Goal: Task Accomplishment & Management: Manage account settings

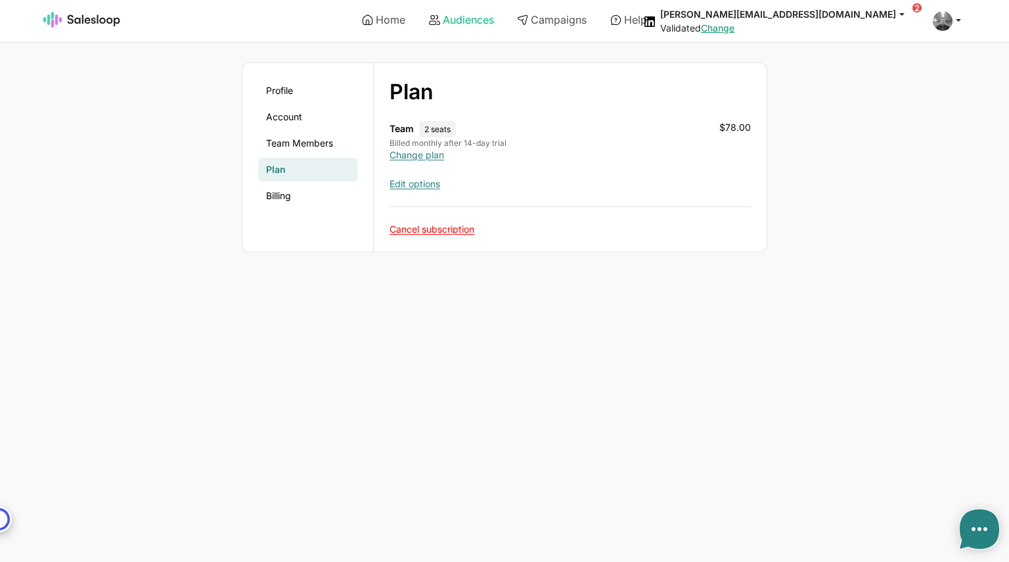
type textarea "x"
click at [72, 20] on img at bounding box center [82, 20] width 78 height 16
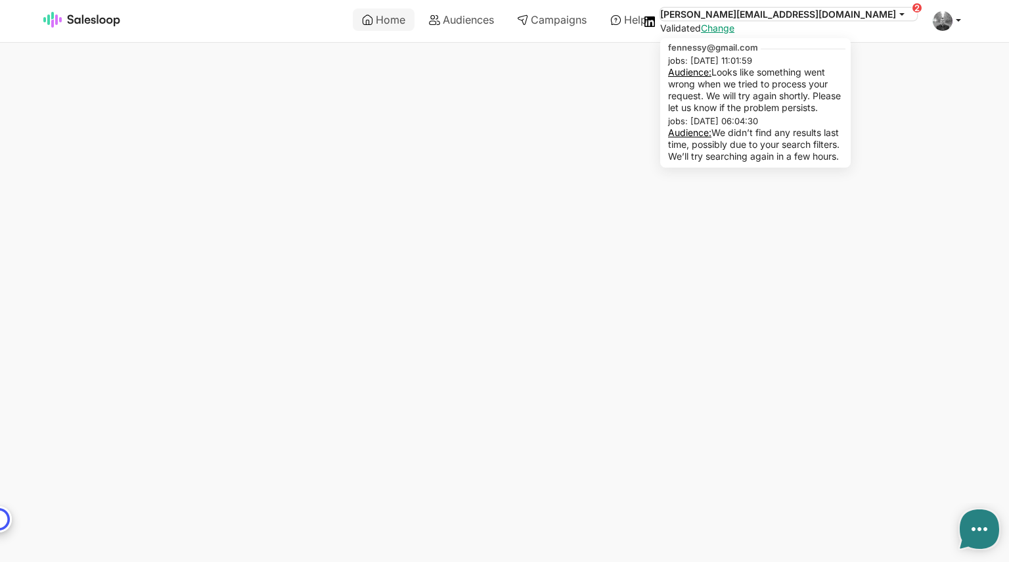
click at [904, 16] on icon at bounding box center [902, 14] width 12 height 12
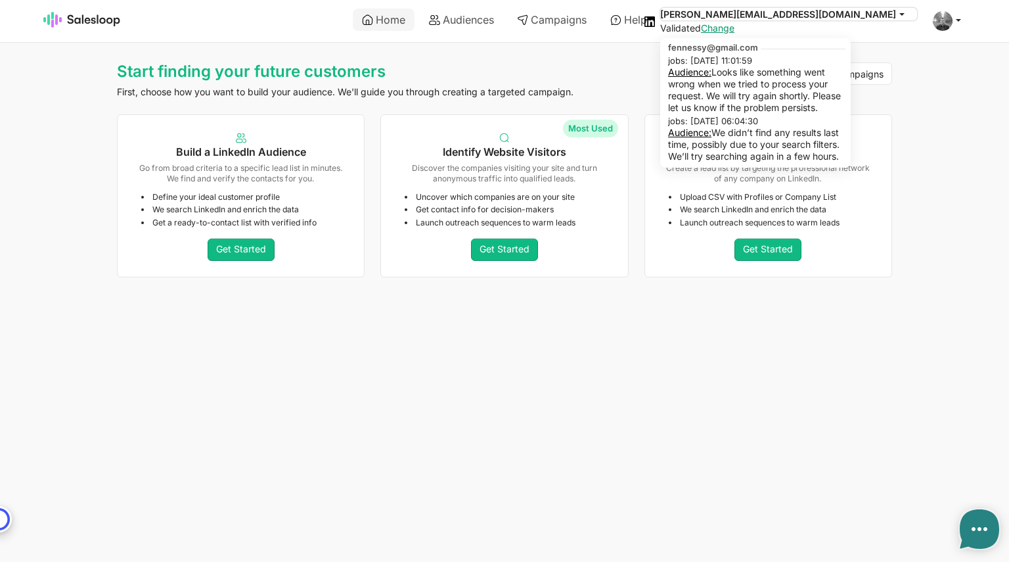
type textarea "x"
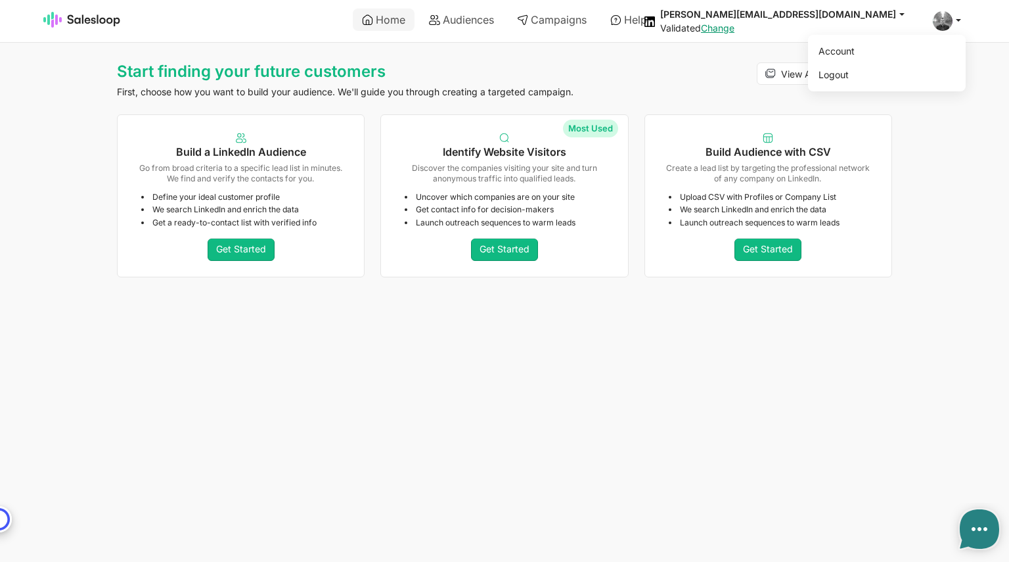
click at [946, 18] on span at bounding box center [943, 21] width 20 height 20
click at [875, 51] on link "Account" at bounding box center [885, 51] width 142 height 22
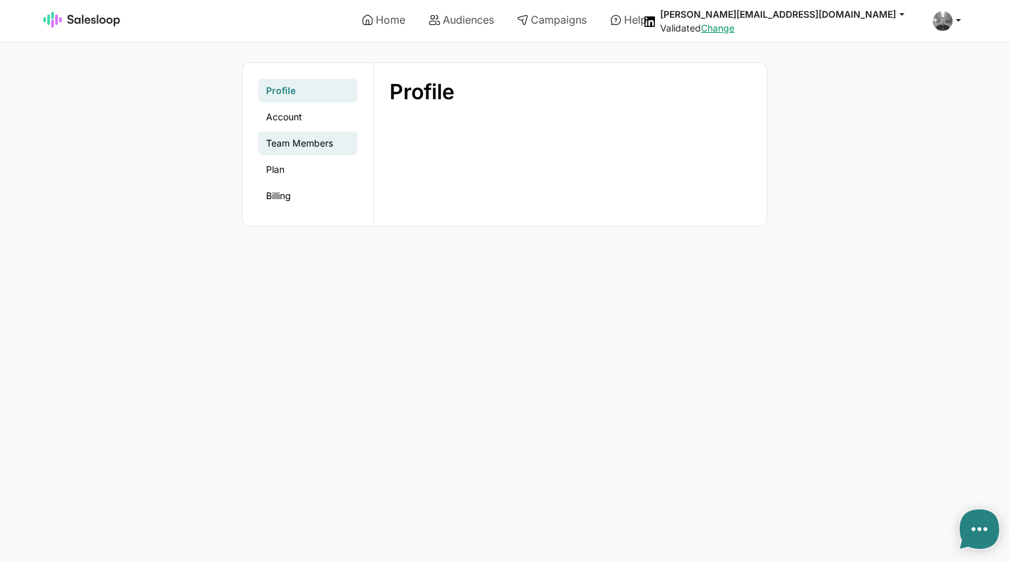
type textarea "x"
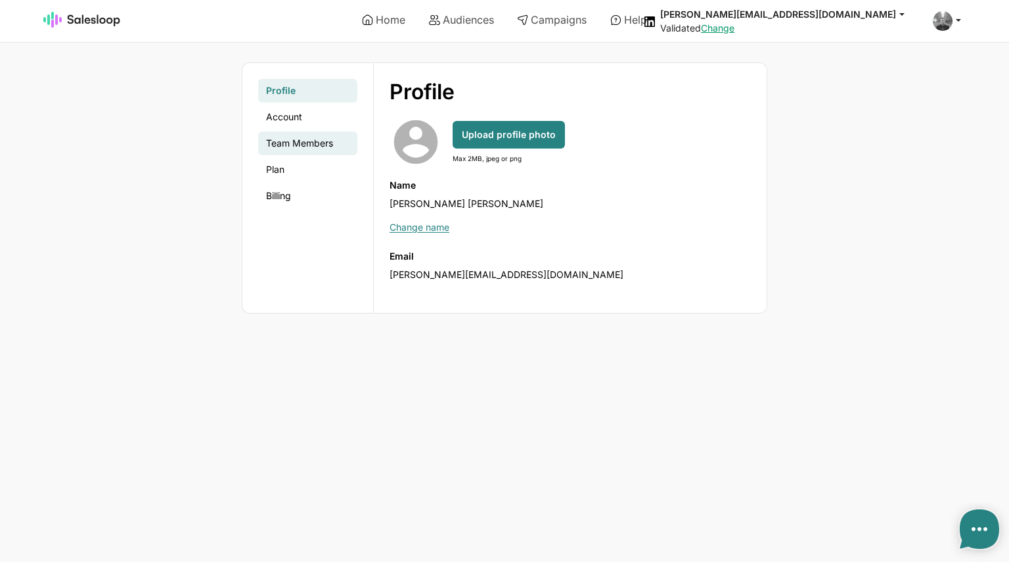
click at [295, 147] on link "Team Members" at bounding box center [307, 143] width 99 height 24
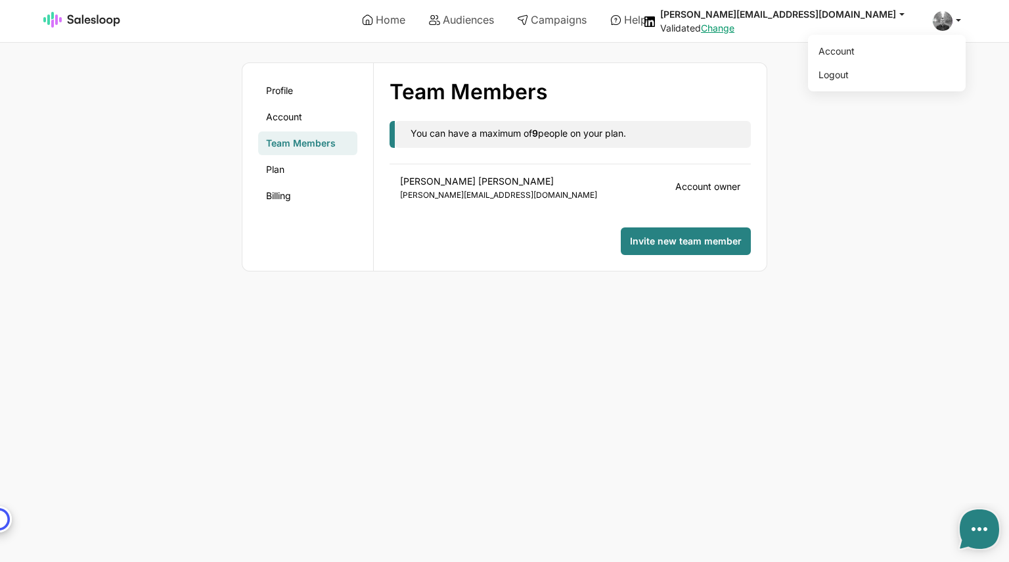
click at [953, 20] on icon at bounding box center [959, 20] width 12 height 12
click at [892, 74] on link "Logout" at bounding box center [885, 75] width 142 height 22
